Goal: Information Seeking & Learning: Learn about a topic

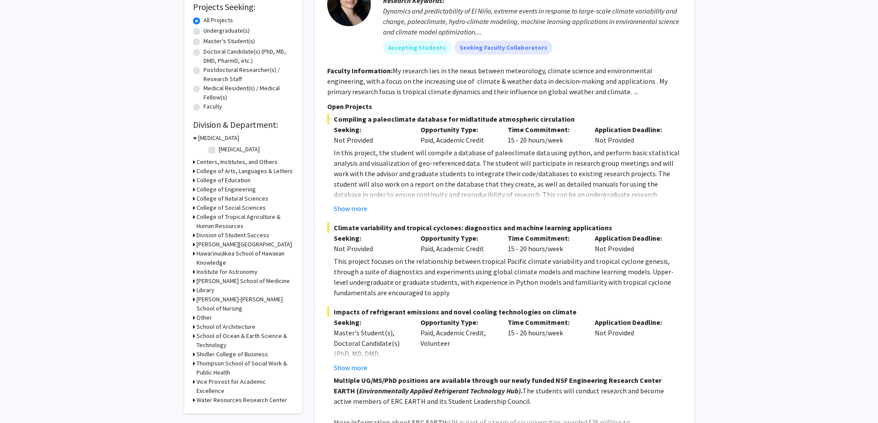
scroll to position [181, 0]
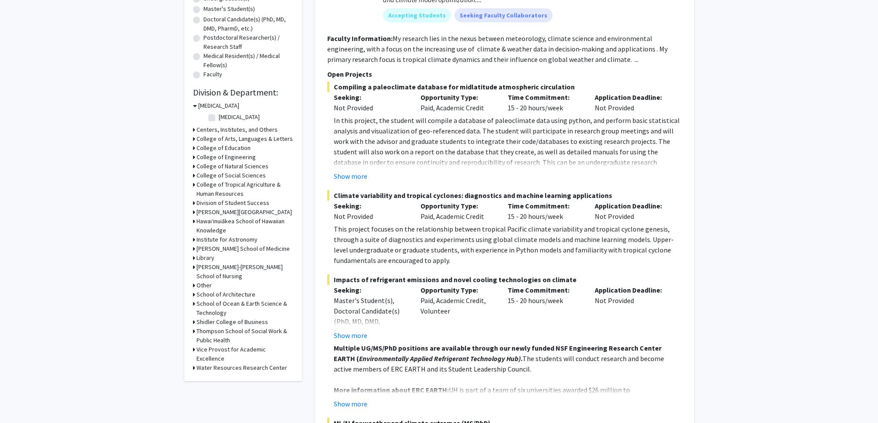
click at [195, 304] on icon at bounding box center [194, 303] width 2 height 9
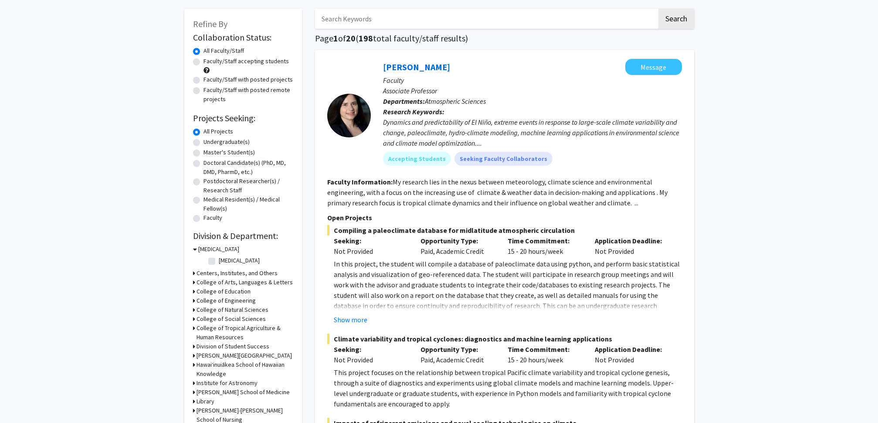
scroll to position [35, 0]
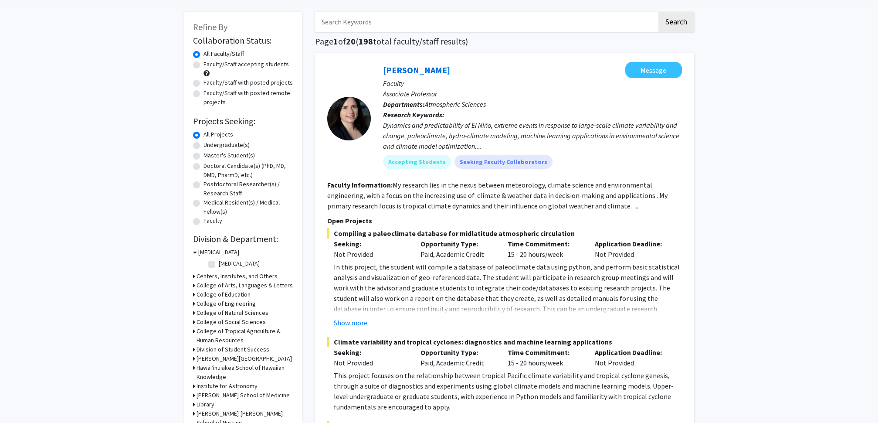
click at [203, 146] on label "Undergraduate(s)" at bounding box center [226, 144] width 46 height 9
click at [203, 146] on input "Undergraduate(s)" at bounding box center [206, 143] width 6 height 6
radio input "true"
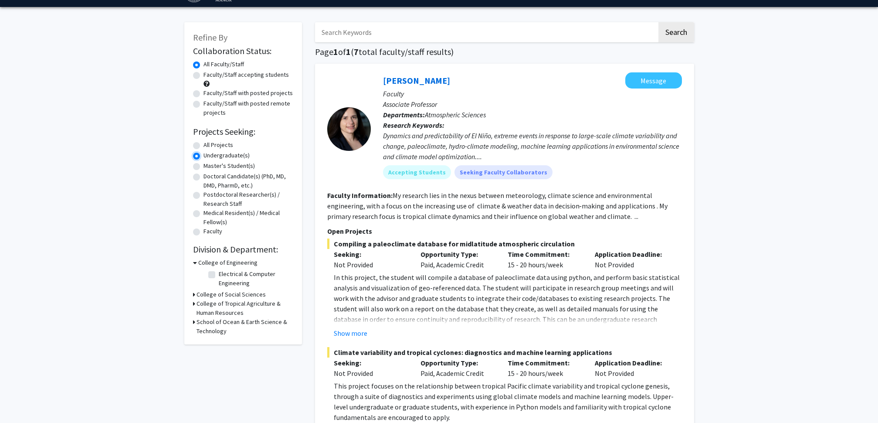
scroll to position [42, 0]
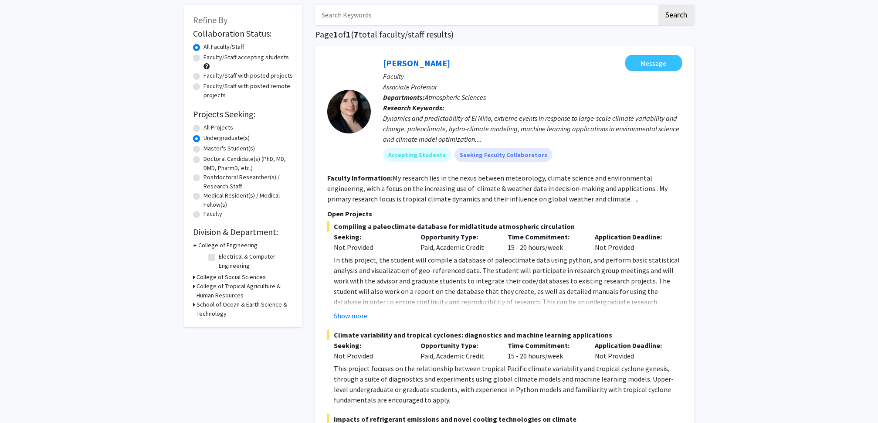
click at [195, 245] on icon at bounding box center [195, 244] width 4 height 9
click at [192, 281] on div "Refine By Collaboration Status: Collaboration Status All Faculty/Staff Collabor…" at bounding box center [243, 154] width 118 height 299
click at [194, 282] on icon at bounding box center [194, 281] width 2 height 9
click at [219, 324] on label "Earth Sciences" at bounding box center [238, 322] width 39 height 9
click at [219, 324] on input "Earth Sciences" at bounding box center [222, 321] width 6 height 6
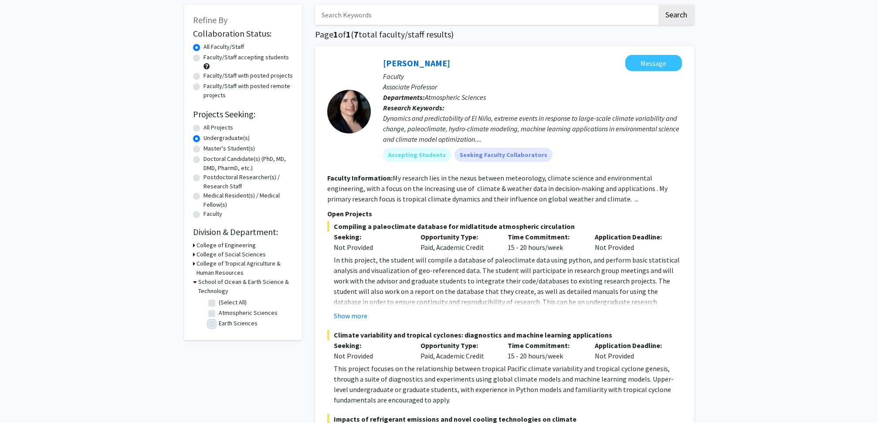
checkbox input "true"
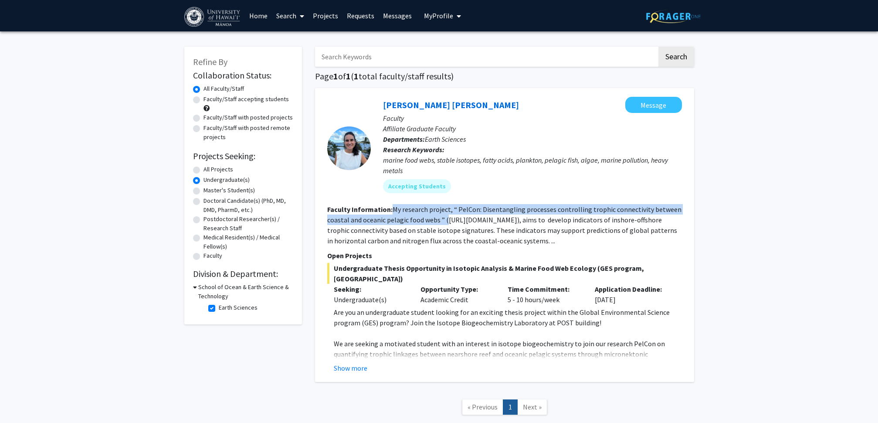
drag, startPoint x: 392, startPoint y: 210, endPoint x: 446, endPoint y: 223, distance: 55.6
click at [446, 223] on fg-read-more "My research project, “ PelCon: Disentangling processes controlling trophic conn…" at bounding box center [504, 225] width 354 height 40
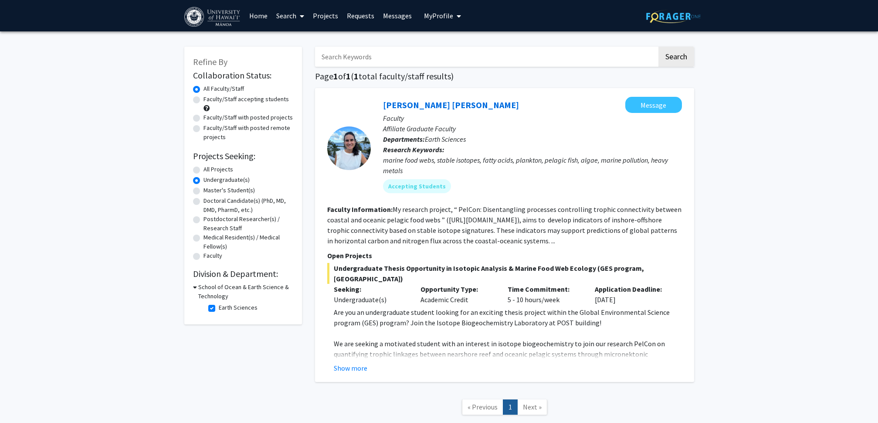
drag, startPoint x: 461, startPoint y: 242, endPoint x: 419, endPoint y: 248, distance: 42.7
click at [460, 242] on fg-read-more "My research project, “ PelCon: Disentangling processes controlling trophic conn…" at bounding box center [504, 225] width 354 height 40
click at [361, 258] on p "Open Projects" at bounding box center [504, 255] width 355 height 10
click at [359, 228] on fg-read-more "My research project, “ PelCon: Disentangling processes controlling trophic conn…" at bounding box center [504, 225] width 354 height 40
click at [353, 362] on button "Show more" at bounding box center [351, 367] width 34 height 10
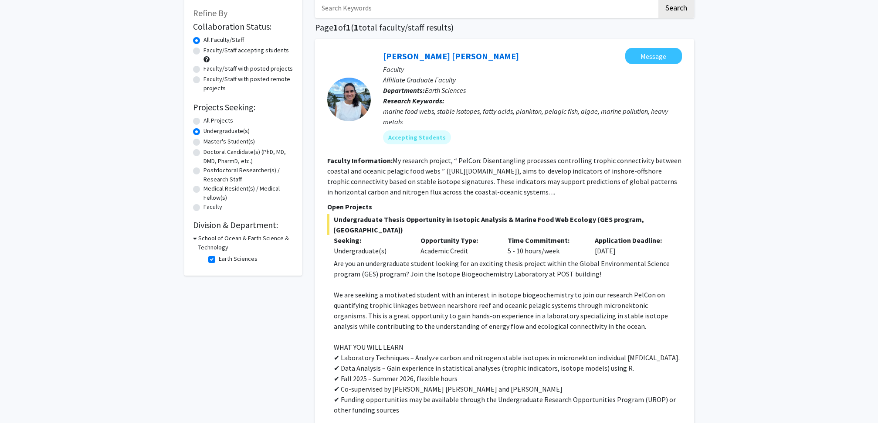
scroll to position [125, 0]
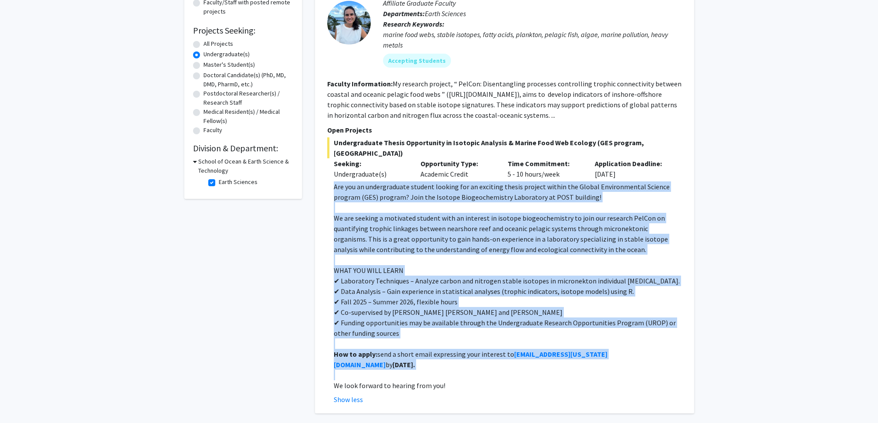
drag, startPoint x: 334, startPoint y: 176, endPoint x: 643, endPoint y: 349, distance: 354.3
click at [643, 349] on div "Are you an undergraduate student looking for an exciting thesis project within …" at bounding box center [508, 285] width 348 height 209
copy div "Lor ips do sitametconsec adipisc elitsed doe te incididu utlabo etdolor magnaa …"
